Goal: Browse casually: Explore the website without a specific task or goal

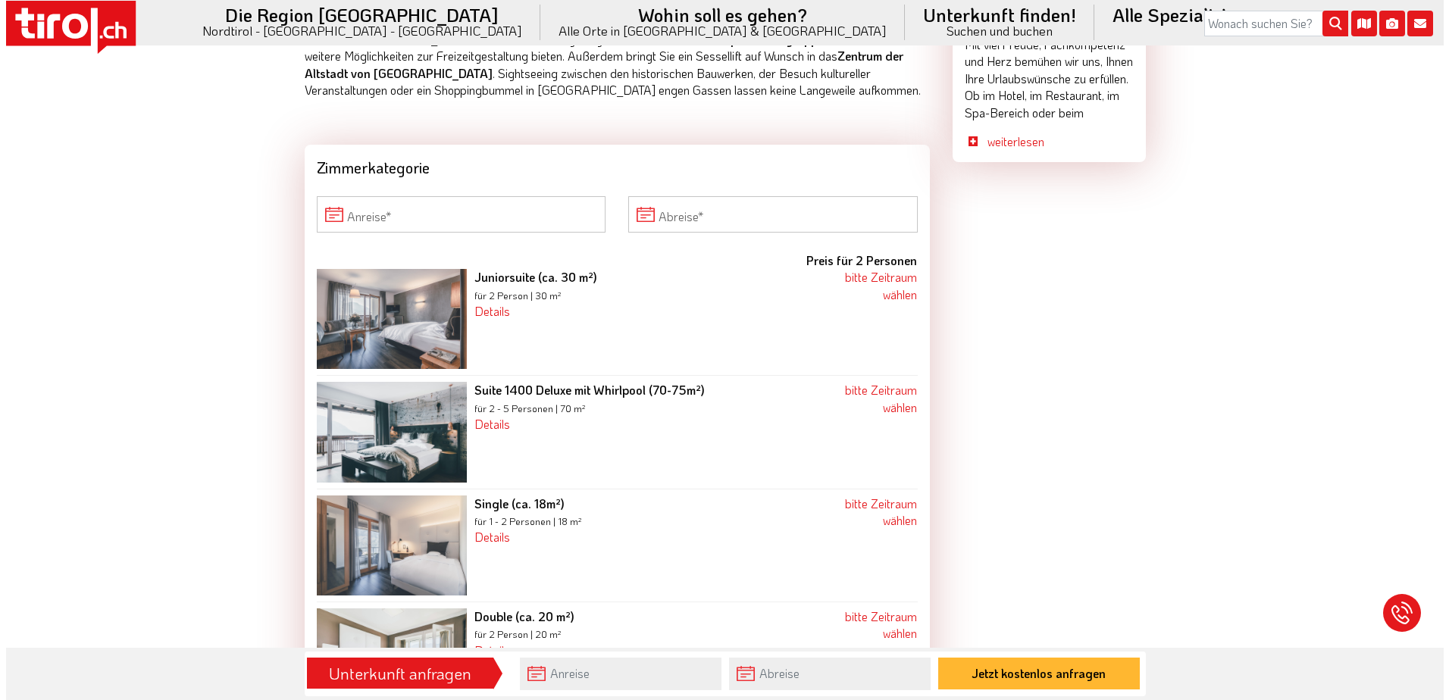
scroll to position [1819, 0]
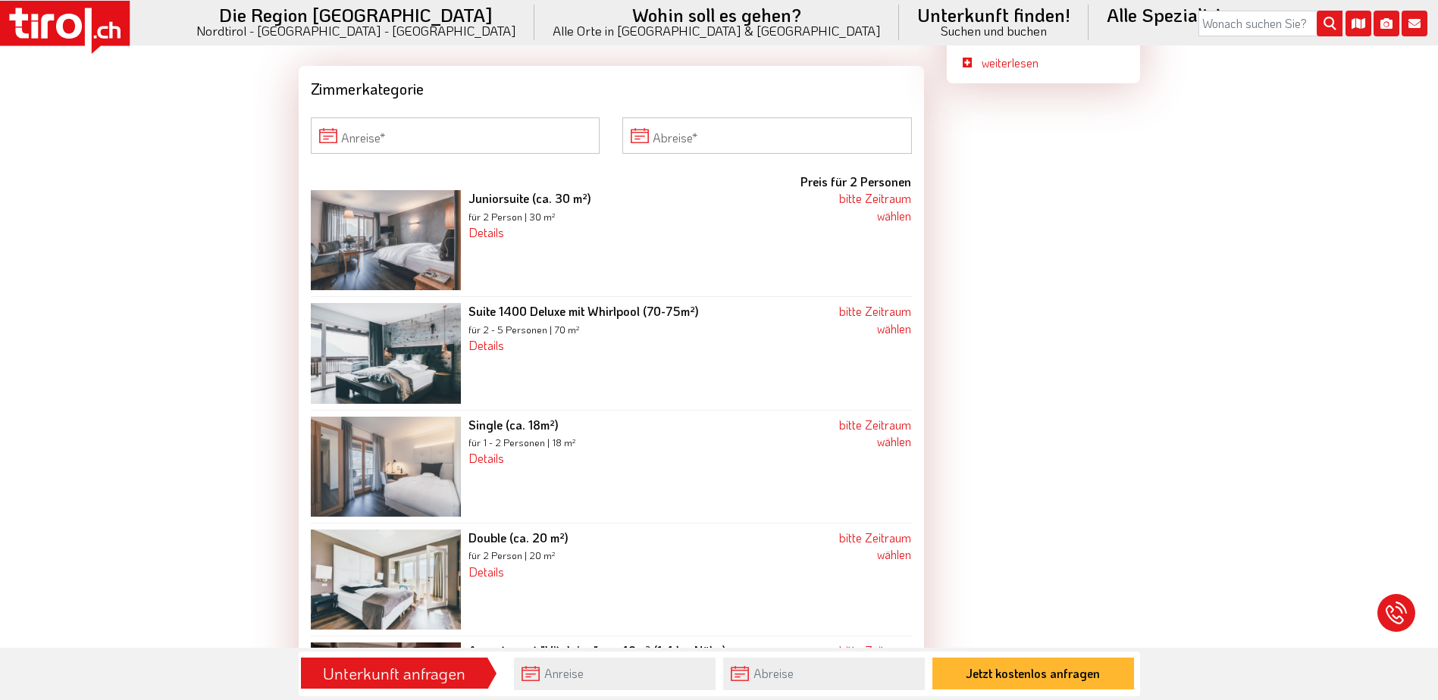
click at [396, 243] on img at bounding box center [386, 240] width 150 height 100
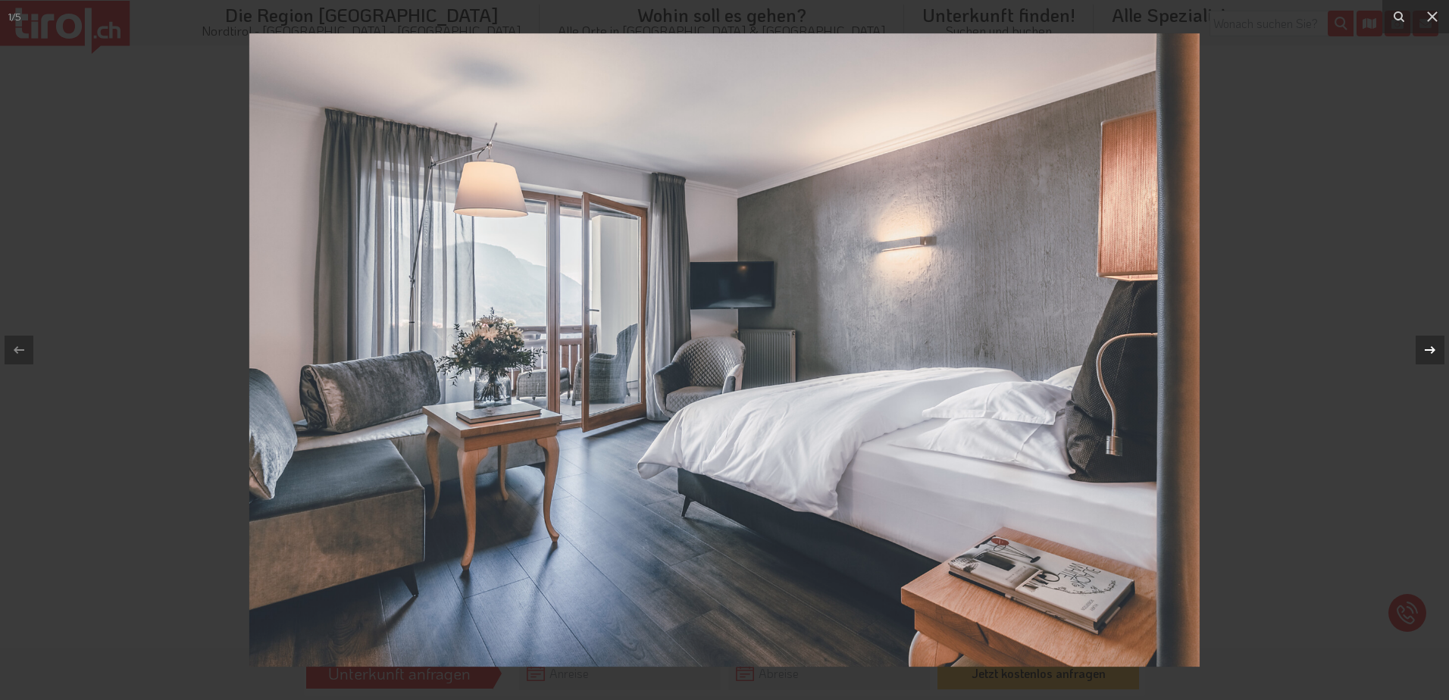
click at [1437, 349] on icon at bounding box center [1430, 350] width 18 height 18
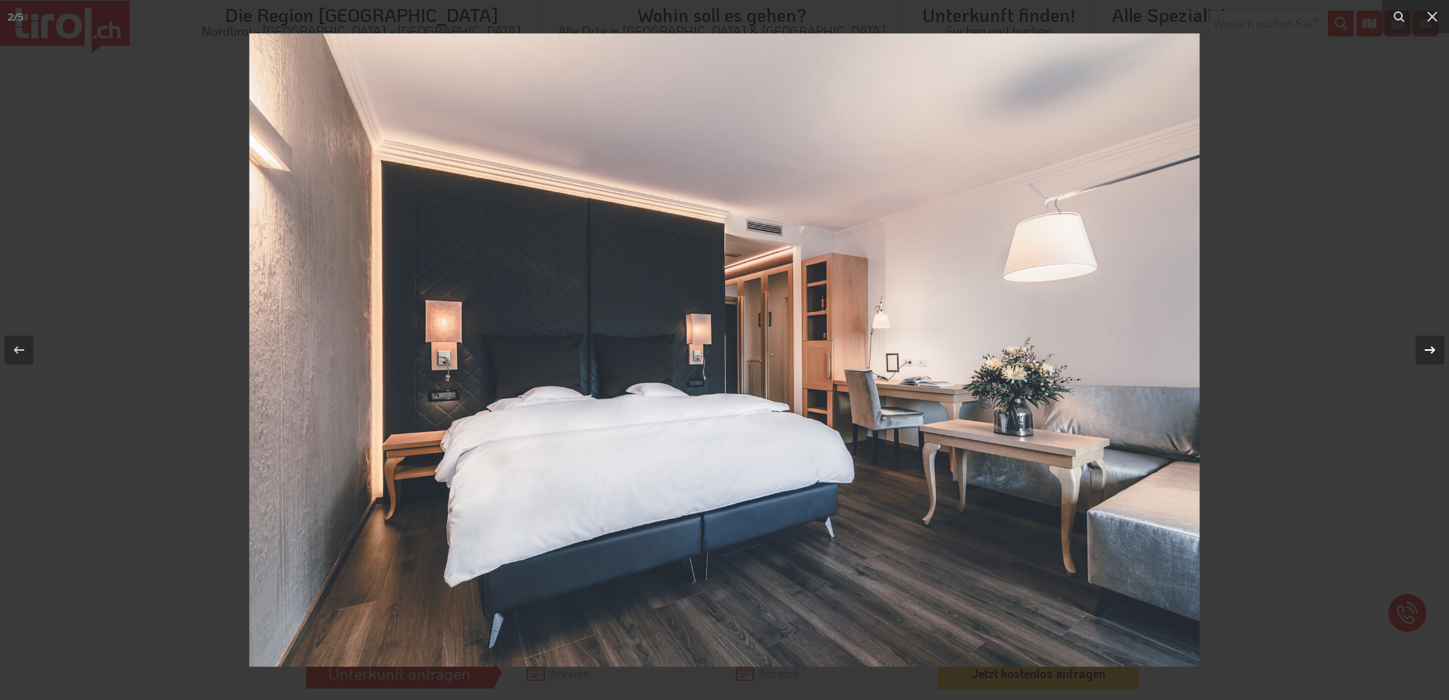
click at [1437, 349] on icon at bounding box center [1430, 350] width 18 height 18
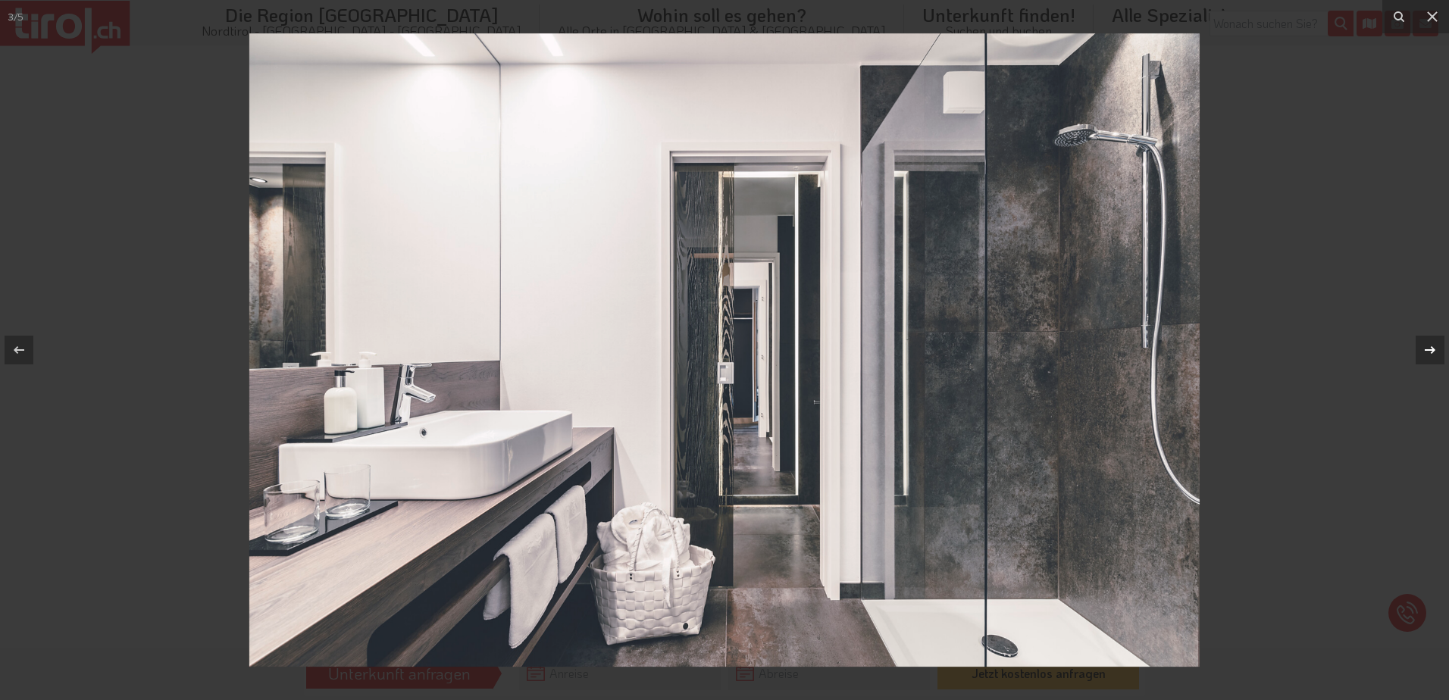
click at [1437, 349] on icon at bounding box center [1430, 350] width 18 height 18
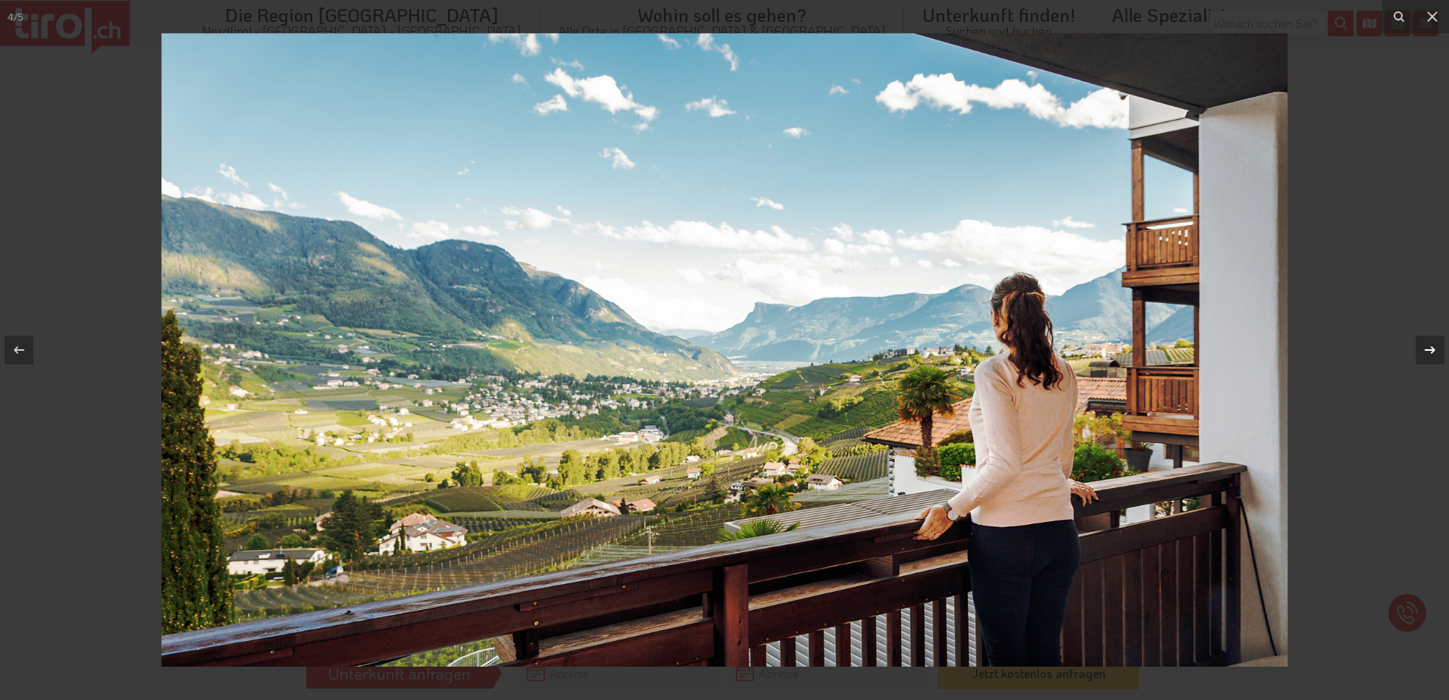
click at [1436, 348] on icon at bounding box center [1430, 350] width 18 height 18
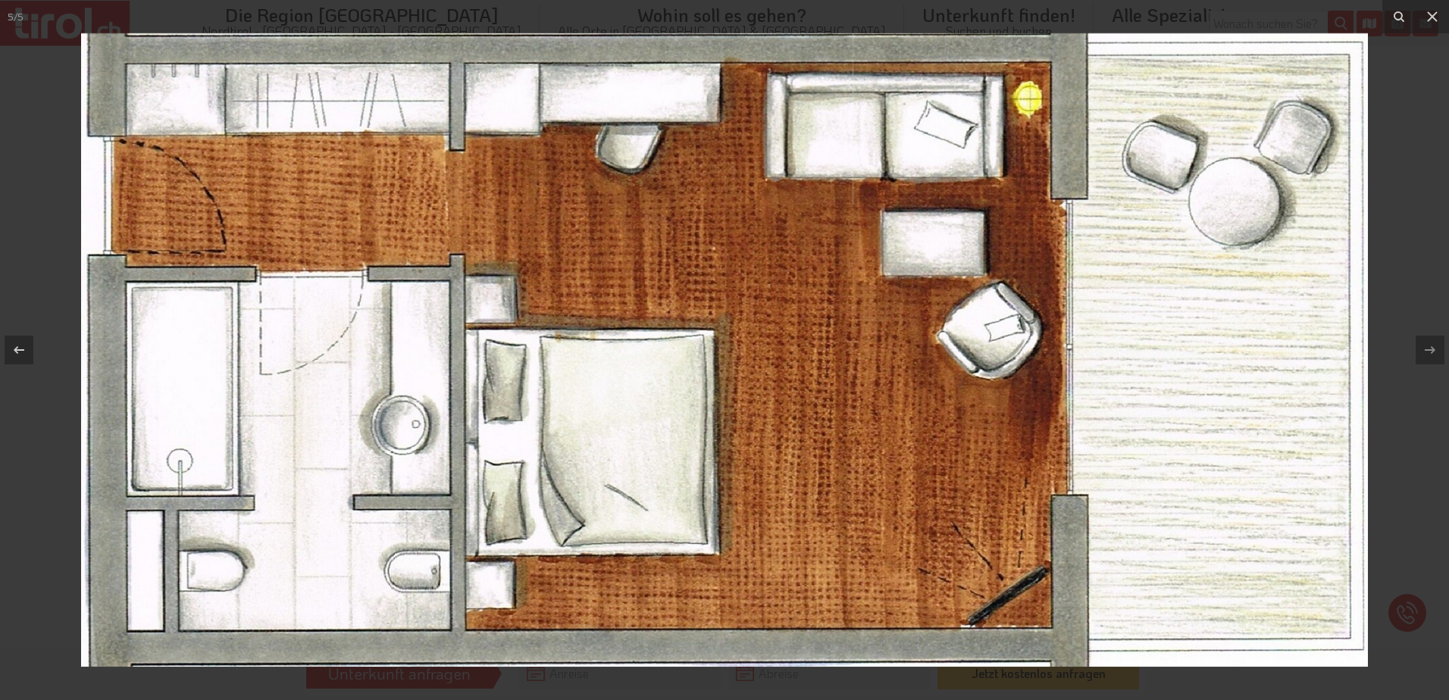
click at [1436, 348] on div "5 / 5" at bounding box center [724, 350] width 1449 height 700
